Goal: Information Seeking & Learning: Learn about a topic

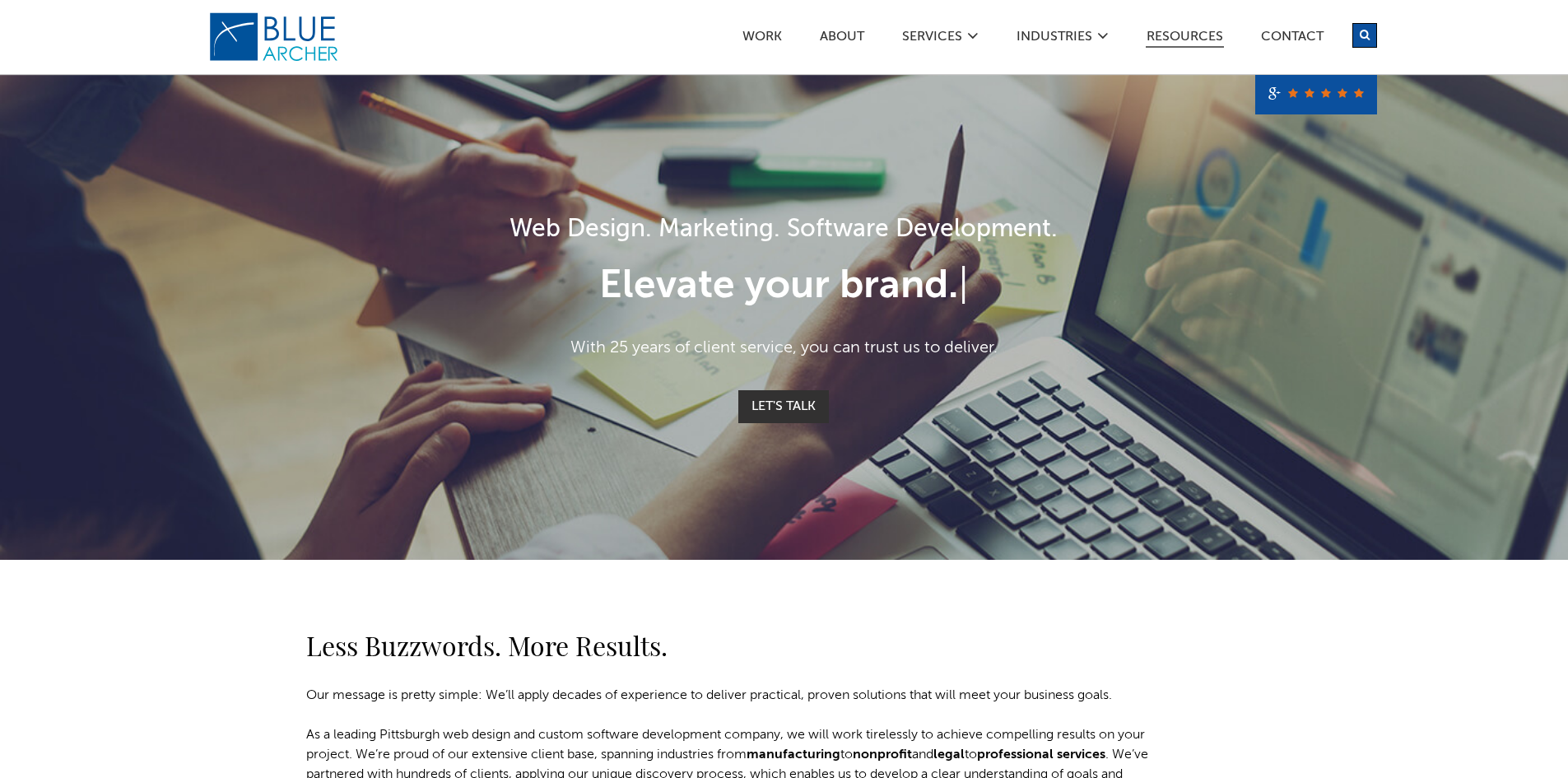
click at [1187, 33] on link "Resources" at bounding box center [1184, 39] width 78 height 17
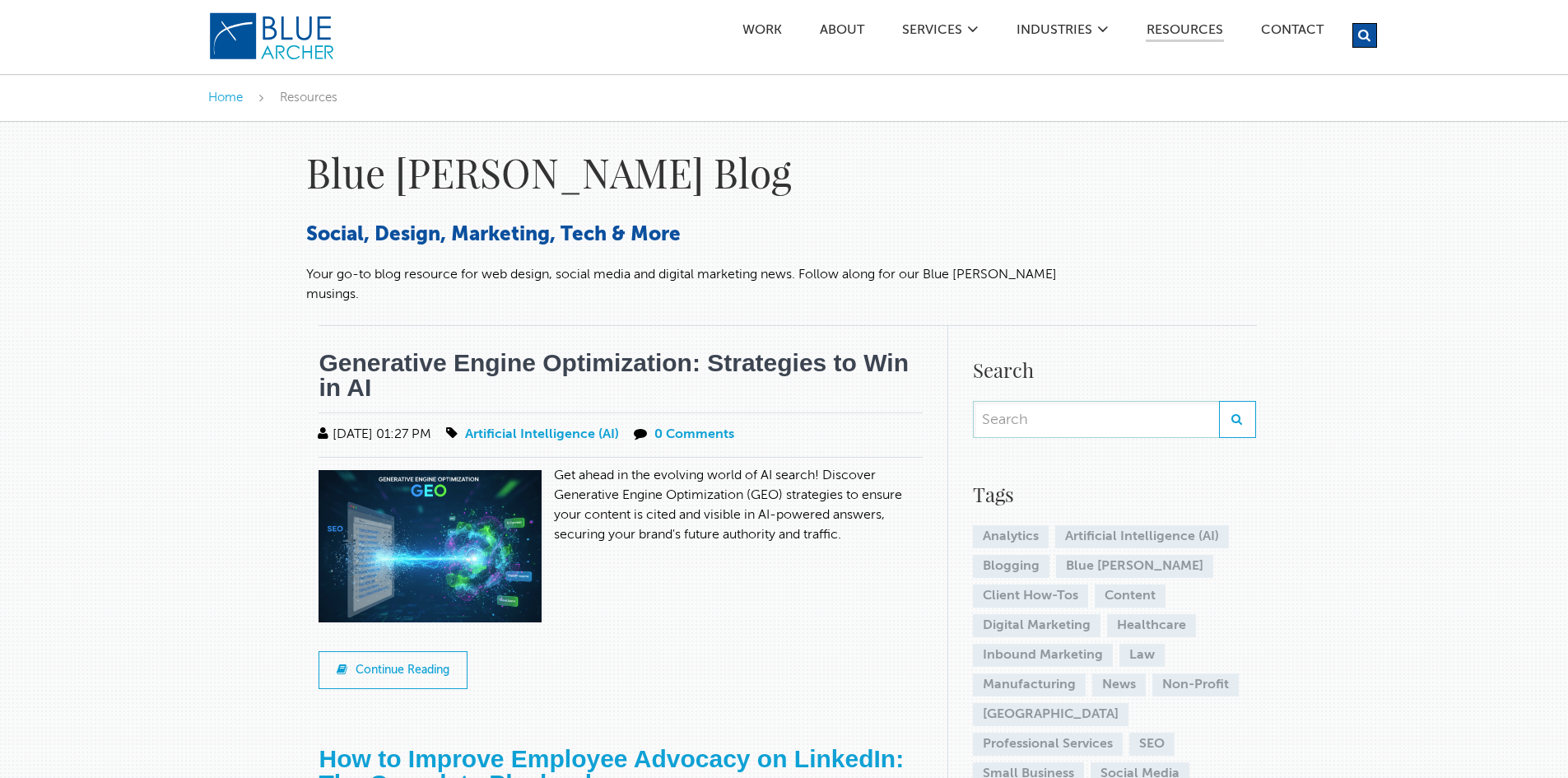
click at [653, 349] on link "Generative Engine Optimization: Strategies to Win in AI" at bounding box center [613, 374] width 590 height 52
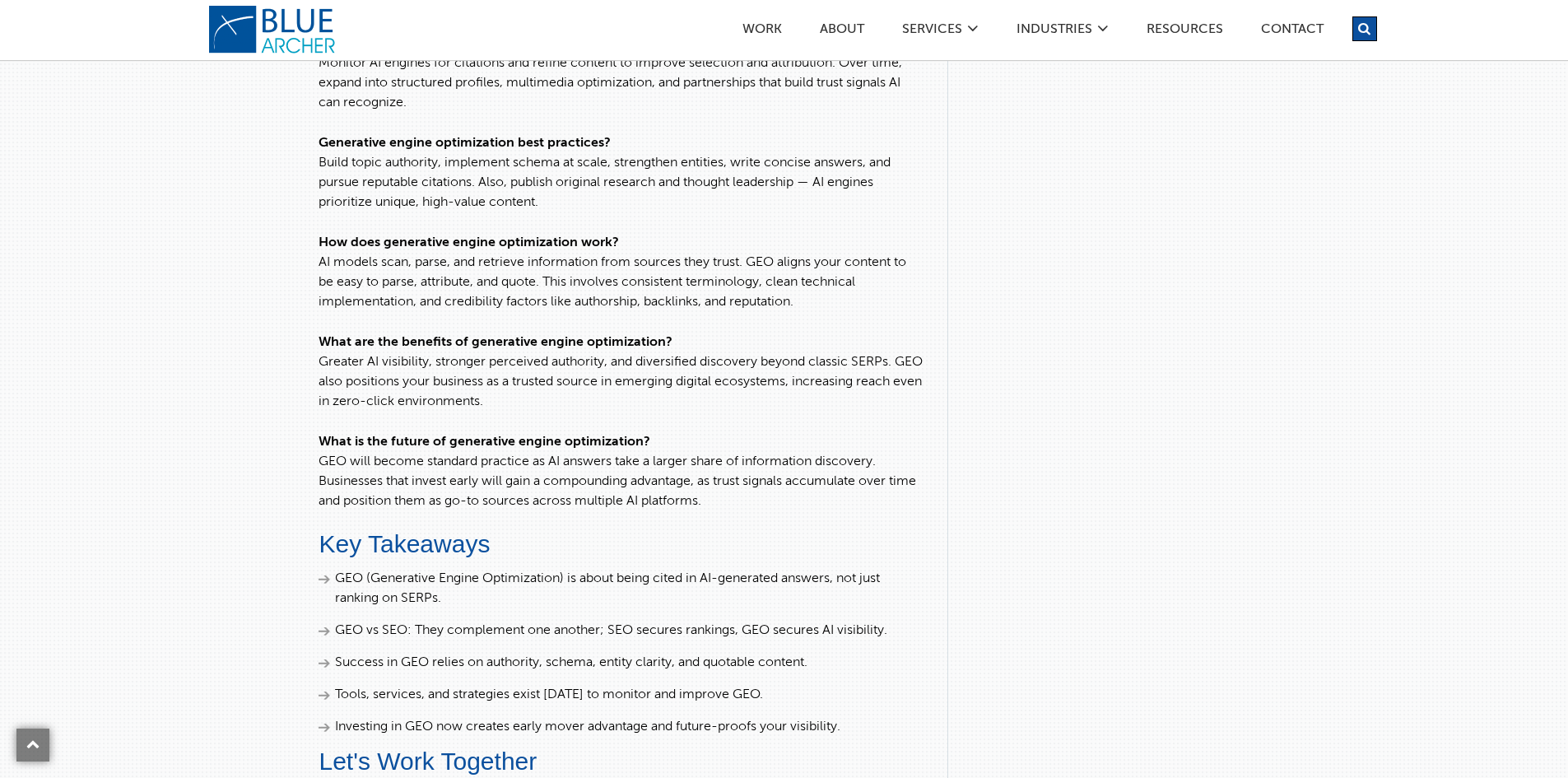
scroll to position [4116, 0]
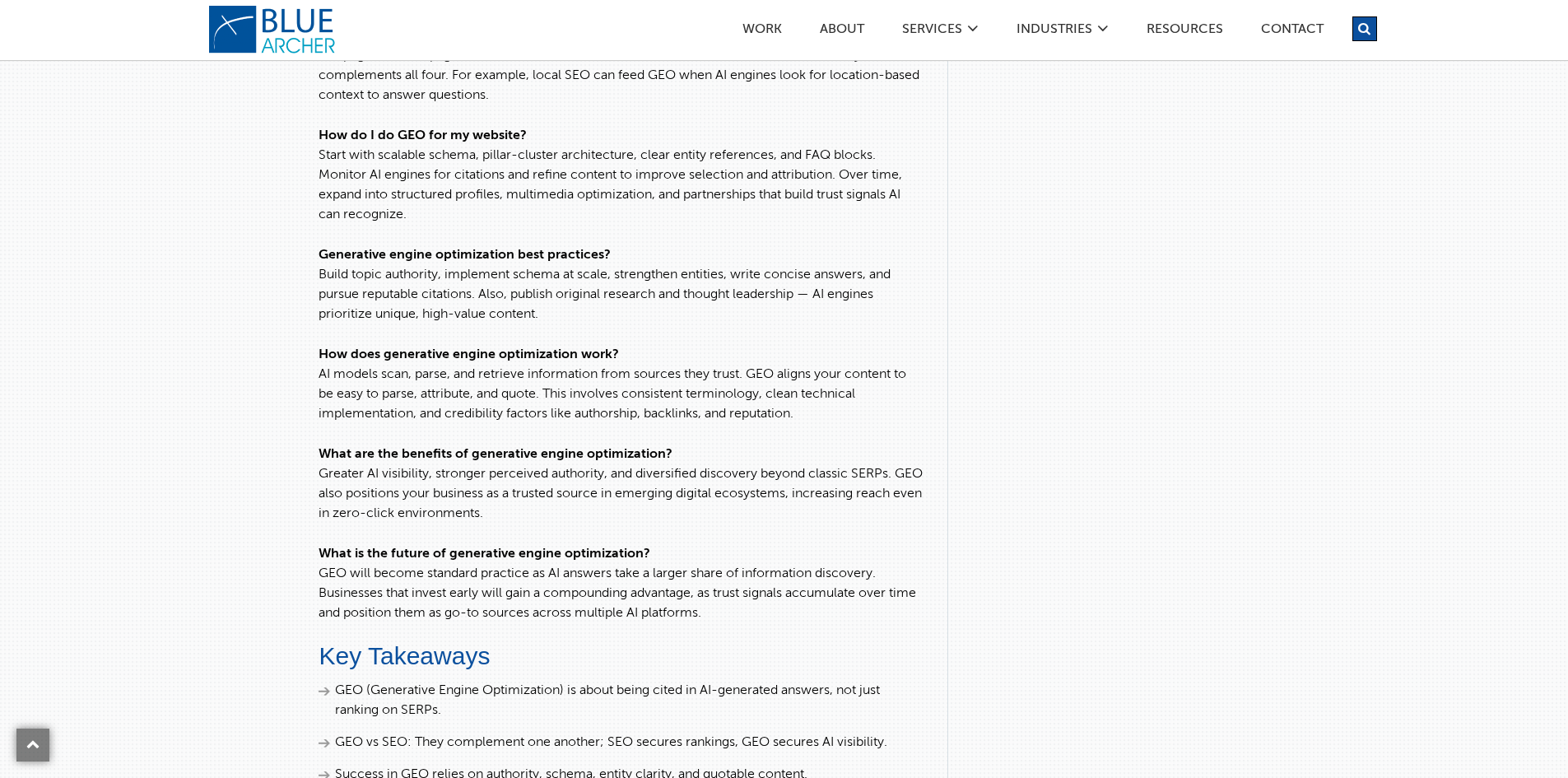
drag, startPoint x: 35, startPoint y: 742, endPoint x: 241, endPoint y: 645, distance: 227.7
click at [35, 741] on icon at bounding box center [33, 744] width 13 height 13
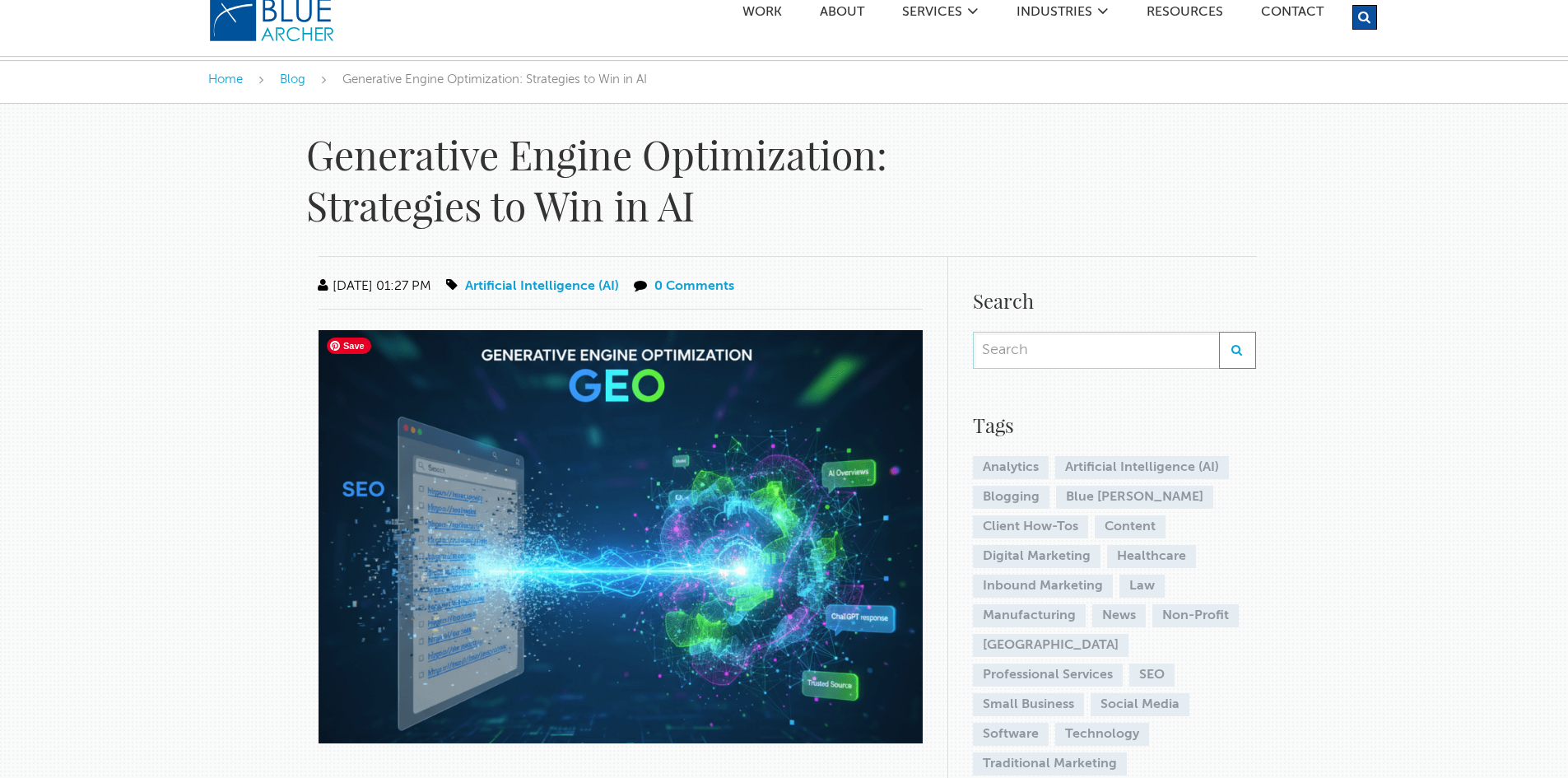
scroll to position [0, 0]
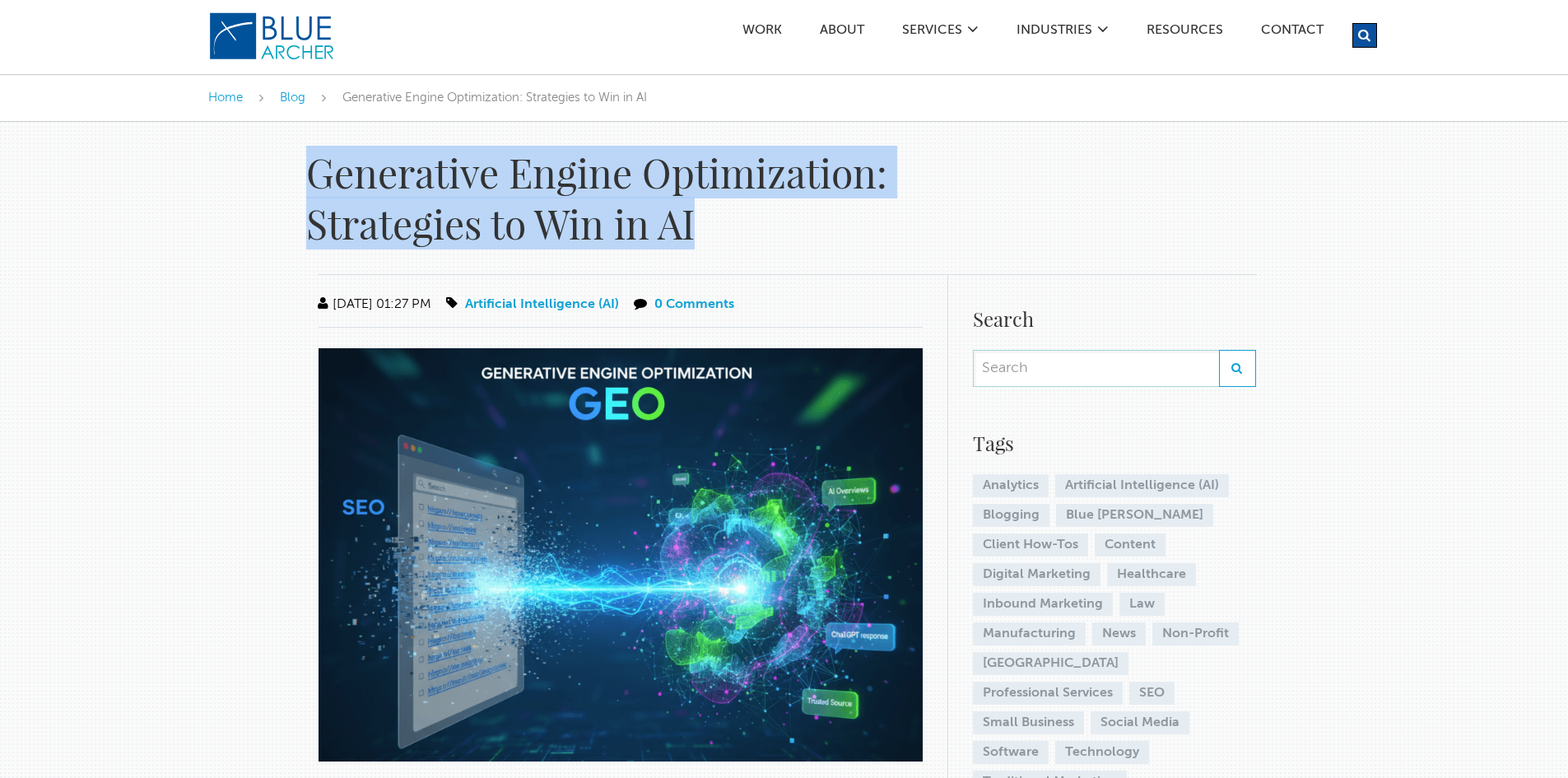
drag, startPoint x: 731, startPoint y: 220, endPoint x: 222, endPoint y: 183, distance: 510.3
copy div "Generative Engine Optimization: Strategies to Win in AI"
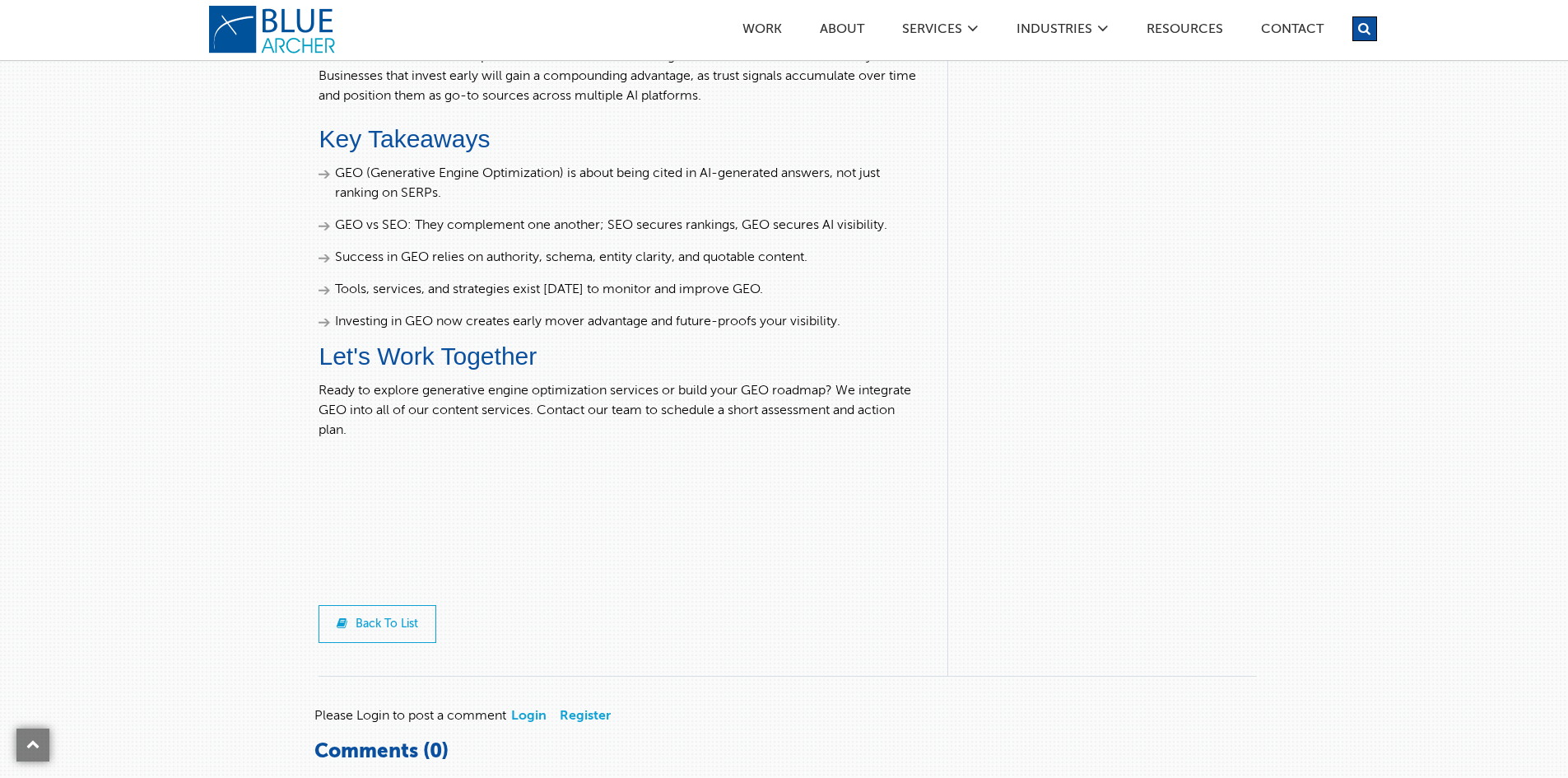
scroll to position [5710, 0]
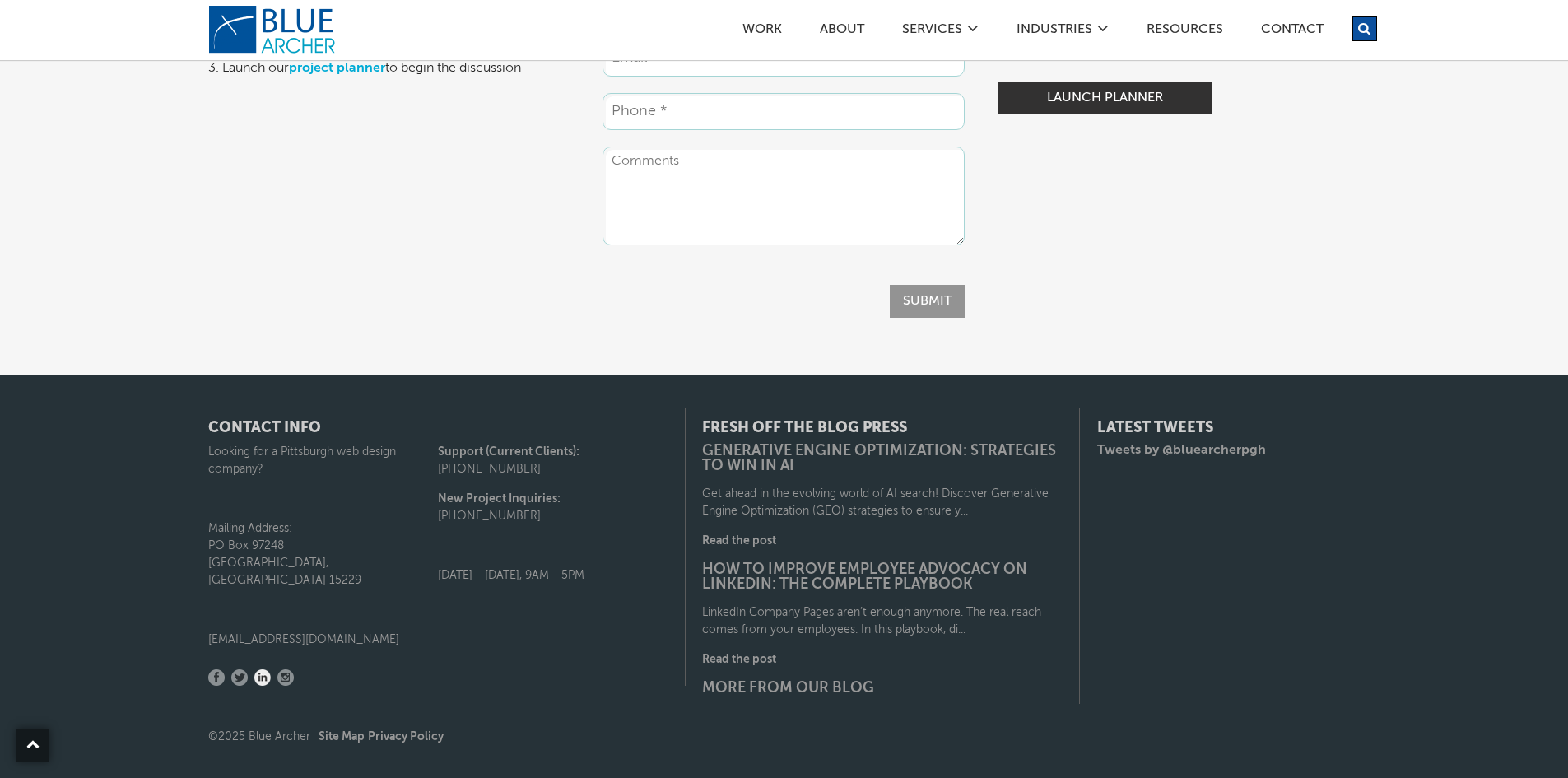
click at [268, 669] on link "LinkedIn" at bounding box center [262, 677] width 17 height 17
